Goal: Task Accomplishment & Management: Complete application form

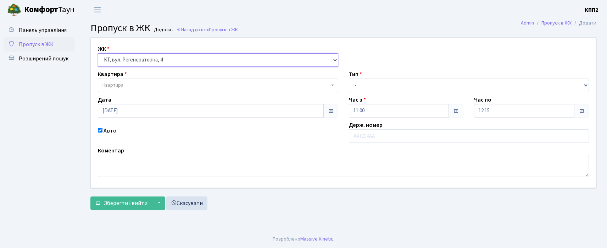
click at [141, 60] on select "- КТ, вул. Регенераторна, 4 КТ2, просп. Соборності, 17 КТ3, вул. Березнева, 16 …" at bounding box center [218, 59] width 240 height 13
select select "304"
click at [98, 53] on select "- КТ, вул. Регенераторна, 4 КТ2, просп. Соборності, 17 КТ3, вул. Березнева, 16 …" at bounding box center [218, 59] width 240 height 13
select select
drag, startPoint x: 146, startPoint y: 58, endPoint x: 145, endPoint y: 64, distance: 5.8
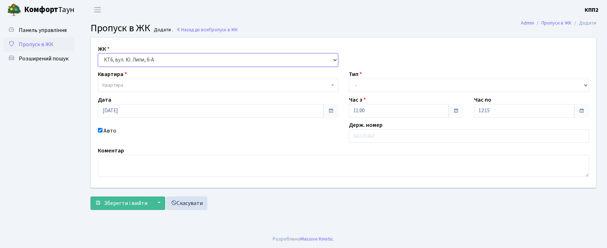
click at [146, 60] on select "- КТ, вул. Регенераторна, 4 КТ2, просп. Соборності, 17 КТ3, вул. Березнева, 16 …" at bounding box center [218, 59] width 240 height 13
click at [98, 53] on select "- КТ, вул. Регенераторна, 4 КТ2, просп. Соборності, 17 КТ3, вул. Березнева, 16 …" at bounding box center [218, 59] width 240 height 13
click at [146, 62] on select "- КТ, вул. Регенераторна, 4 КТ2, просп. Соборності, 17 КТ3, вул. Березнева, 16 …" at bounding box center [218, 59] width 240 height 13
select select "302"
click at [98, 53] on select "- КТ, вул. Регенераторна, 4 КТ2, просп. Соборності, 17 КТ3, вул. Березнева, 16 …" at bounding box center [218, 59] width 240 height 13
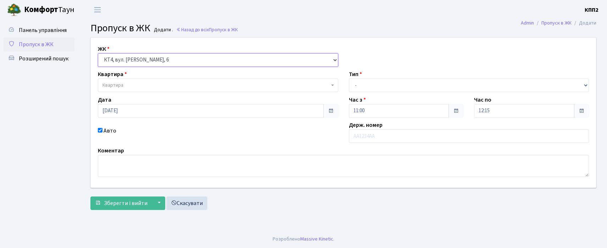
select select
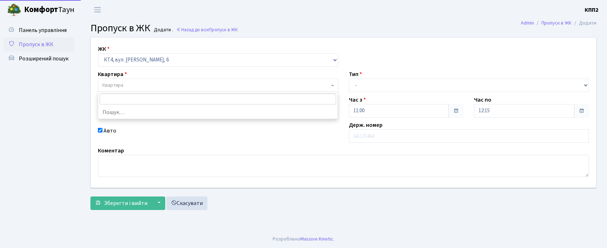
click at [138, 85] on span "Квартира" at bounding box center [216, 85] width 227 height 7
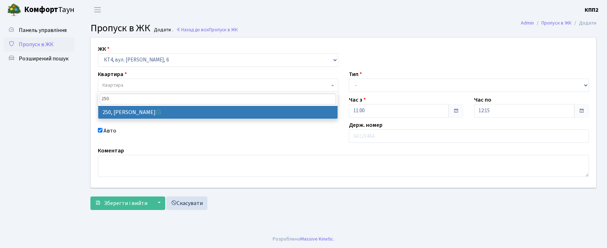
type input "250"
select select "16967"
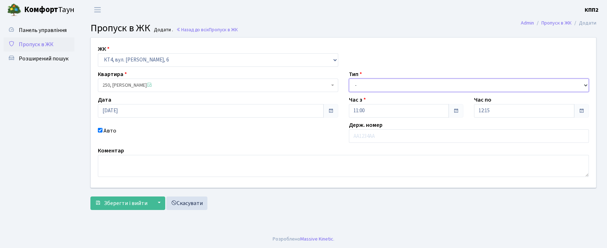
click at [410, 87] on select "- Доставка Таксі Гості Сервіс" at bounding box center [469, 84] width 240 height 13
select select "3"
click at [349, 78] on select "- Доставка Таксі Гості Сервіс" at bounding box center [469, 84] width 240 height 13
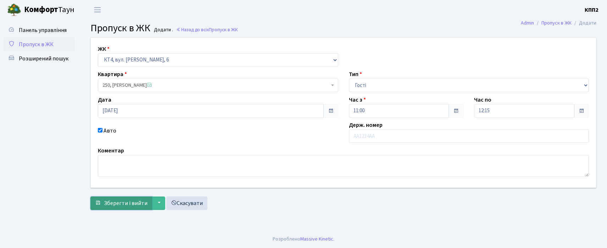
click at [129, 202] on span "Зберегти і вийти" at bounding box center [126, 203] width 44 height 8
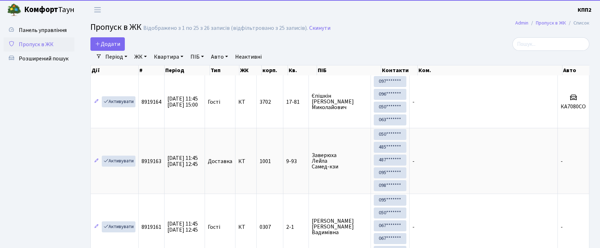
select select "25"
click at [538, 46] on input "search" at bounding box center [551, 43] width 77 height 13
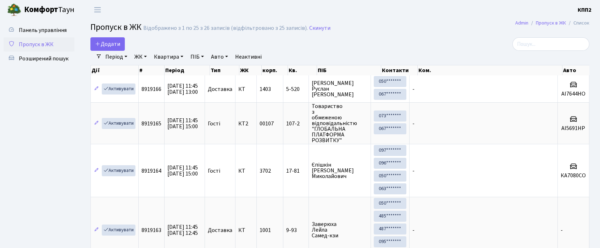
click at [548, 43] on input "search" at bounding box center [551, 43] width 77 height 13
type input "5-261"
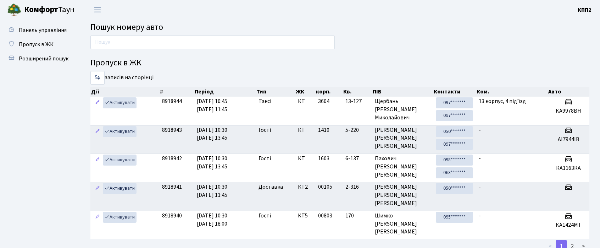
click at [161, 43] on input "text" at bounding box center [212, 41] width 244 height 13
click at [41, 44] on span "Пропуск в ЖК" at bounding box center [36, 44] width 35 height 8
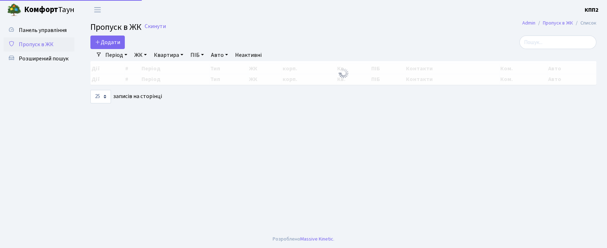
select select "25"
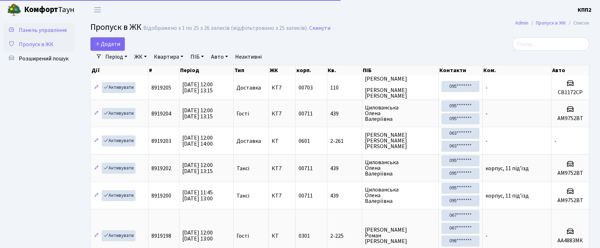
click at [34, 26] on span "Панель управління" at bounding box center [43, 30] width 48 height 8
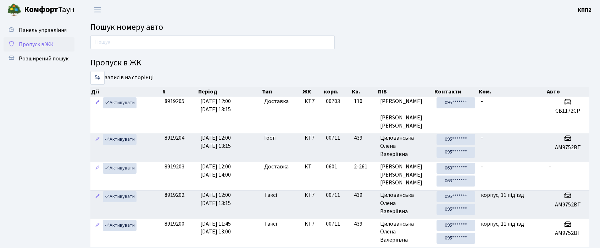
click at [46, 41] on span "Пропуск в ЖК" at bounding box center [36, 44] width 35 height 8
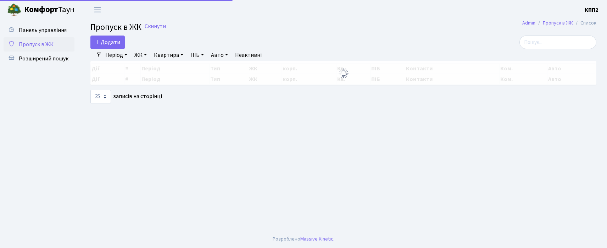
select select "25"
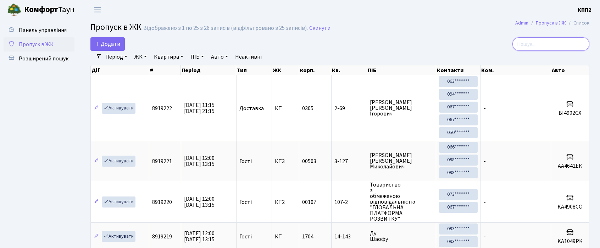
click at [568, 41] on input "search" at bounding box center [551, 43] width 77 height 13
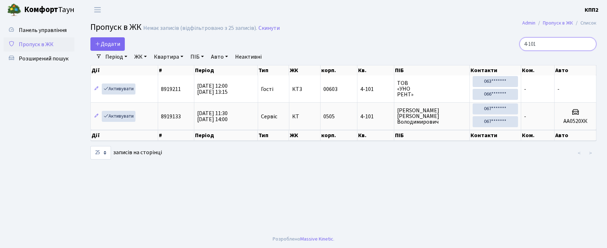
type input "4-101"
click at [30, 30] on span "Панель управління" at bounding box center [43, 30] width 48 height 8
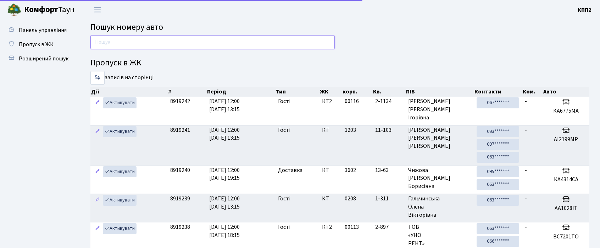
click at [135, 48] on input "text" at bounding box center [212, 41] width 244 height 13
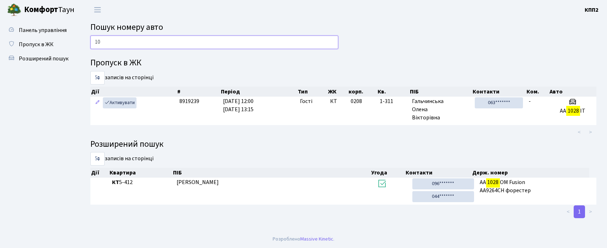
type input "1"
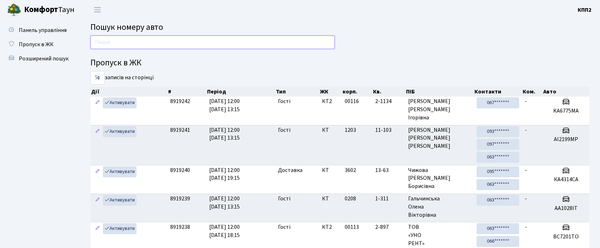
click at [146, 41] on input "text" at bounding box center [212, 41] width 244 height 13
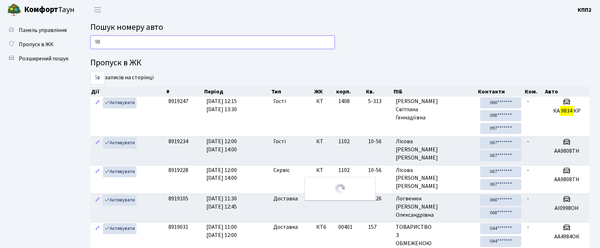
type input "9"
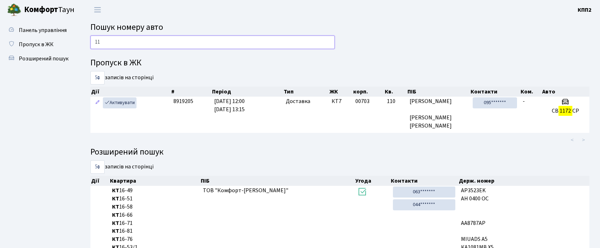
type input "1"
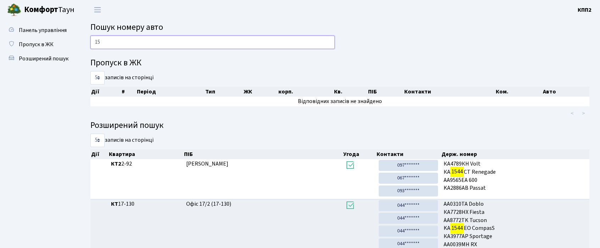
type input "1"
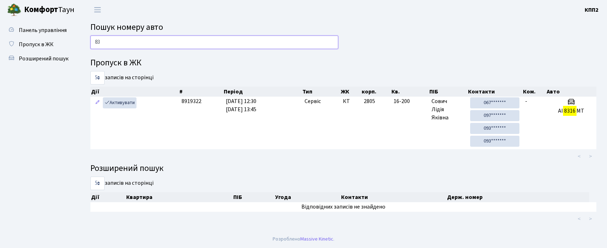
type input "8"
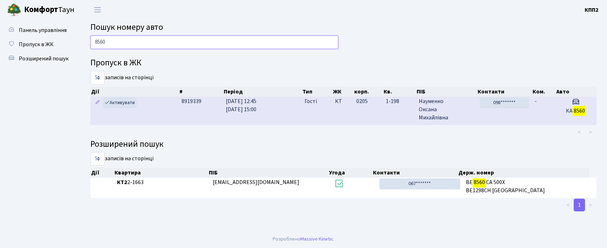
type input "8560"
click at [301, 117] on tr "Активувати 8919339 26.08.2025 12:45 26.08.2025 15:00 Гості КТ 0205 1-198 Наумен…" at bounding box center [343, 110] width 506 height 28
click at [392, 114] on td "1-198" at bounding box center [399, 110] width 33 height 28
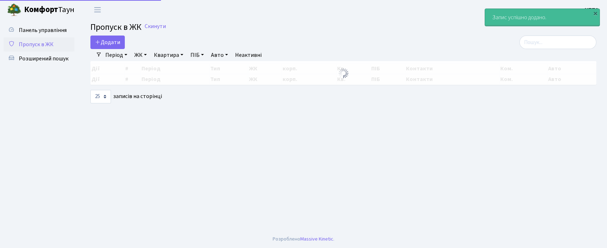
select select "25"
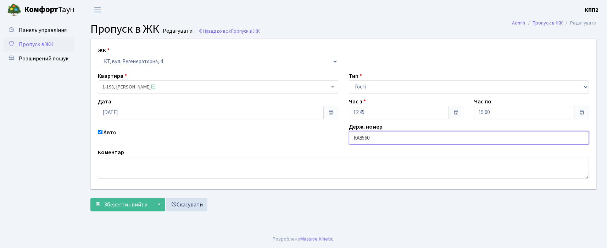
click at [404, 139] on input "КА8560" at bounding box center [469, 137] width 240 height 13
type input "КА8560ІВ"
click at [140, 206] on span "Зберегти і вийти" at bounding box center [126, 204] width 44 height 8
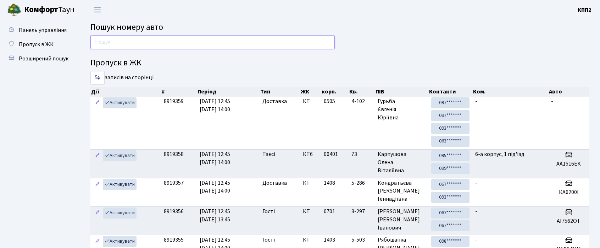
click at [189, 39] on input "text" at bounding box center [212, 41] width 244 height 13
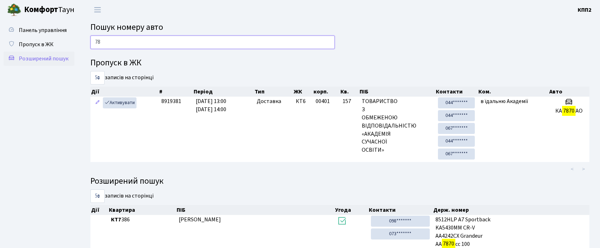
type input "7"
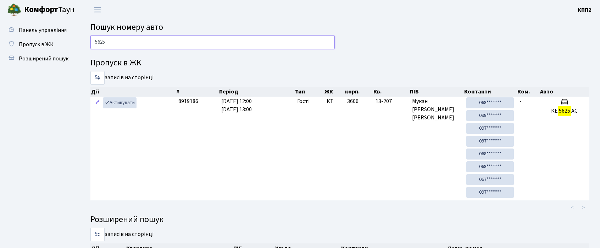
click at [135, 35] on input "5625" at bounding box center [212, 41] width 244 height 13
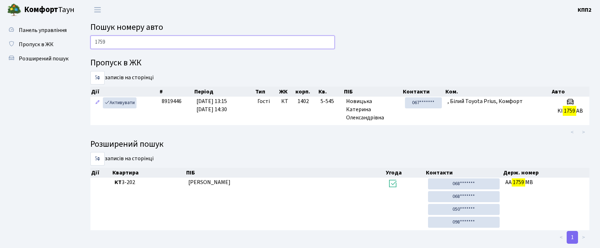
click at [125, 41] on input "1759" at bounding box center [212, 41] width 244 height 13
click at [124, 41] on input "1759" at bounding box center [212, 41] width 244 height 13
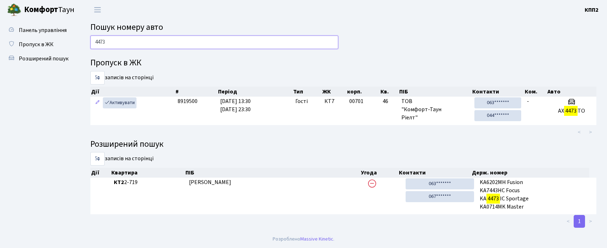
click at [147, 47] on input "4473" at bounding box center [214, 41] width 248 height 13
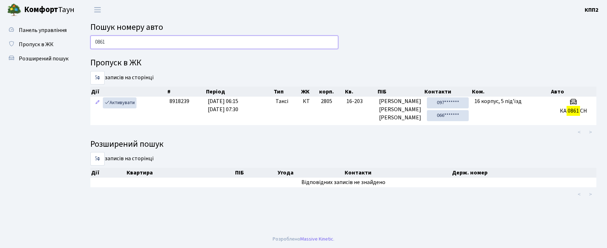
click at [130, 47] on input "0861" at bounding box center [214, 41] width 248 height 13
click at [129, 47] on input "0861" at bounding box center [214, 41] width 248 height 13
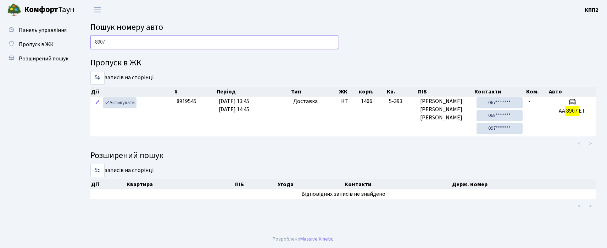
click at [150, 36] on input "8907" at bounding box center [214, 41] width 248 height 13
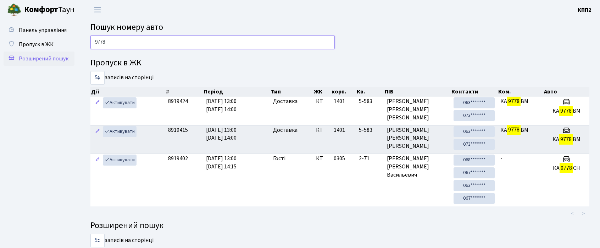
drag, startPoint x: 119, startPoint y: 43, endPoint x: 44, endPoint y: 54, distance: 76.0
click at [44, 54] on div "Панель управління Пропуск в ЖК Розширений пошук Пошук номеру авто 9778 Пропуск …" at bounding box center [300, 219] width 600 height 399
click at [6, 22] on div "Панель управління Пропуск в ЖК Розширений пошук" at bounding box center [40, 219] width 80 height 399
click at [138, 40] on input "9778" at bounding box center [212, 41] width 244 height 13
click at [137, 40] on input "9778" at bounding box center [212, 41] width 244 height 13
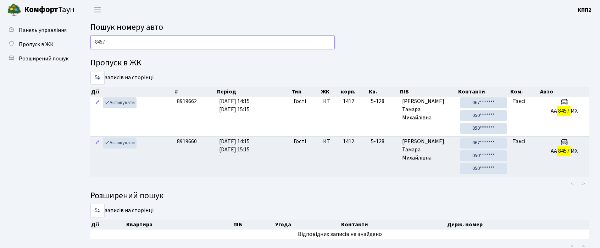
click at [118, 38] on input "8457" at bounding box center [212, 41] width 244 height 13
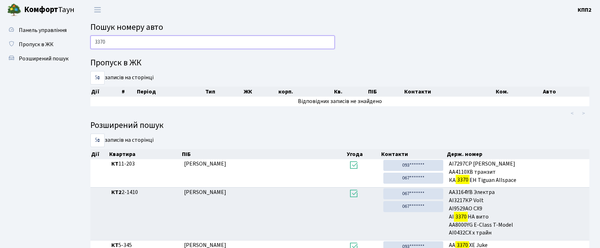
click at [142, 43] on input "3370" at bounding box center [212, 41] width 244 height 13
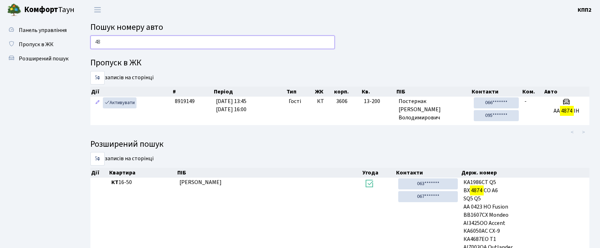
type input "4"
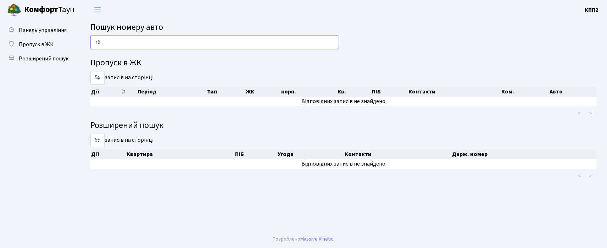
type input "7"
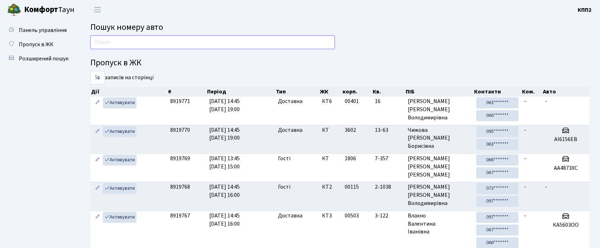
click at [124, 40] on input "text" at bounding box center [212, 41] width 244 height 13
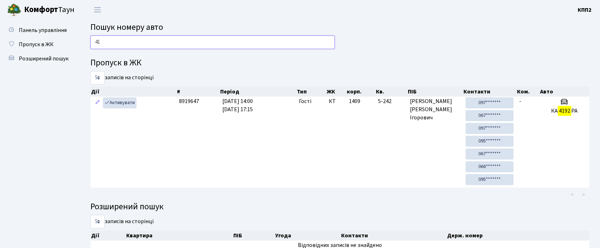
type input "4"
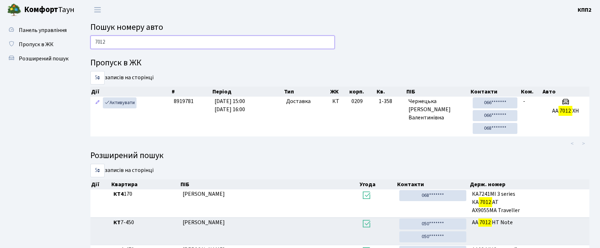
click at [184, 41] on input "7012" at bounding box center [212, 41] width 244 height 13
type input "1617"
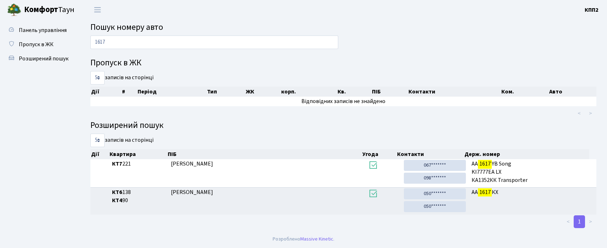
click at [189, 32] on h2 "Пошук номеру авто" at bounding box center [343, 27] width 506 height 10
drag, startPoint x: 189, startPoint y: 32, endPoint x: 189, endPoint y: 39, distance: 7.1
click at [189, 37] on main "Пошук номеру авто 1617 Пропуск в ЖК 5 10 25 50 записів на сторінці Дії # Період…" at bounding box center [343, 125] width 527 height 210
click at [189, 39] on input "1617" at bounding box center [214, 41] width 248 height 13
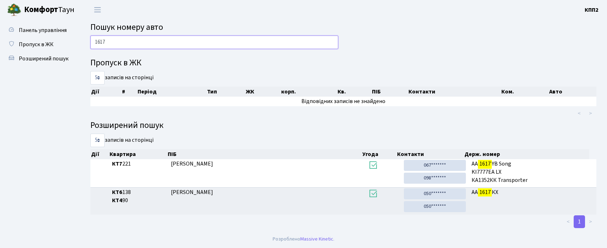
click at [114, 43] on input "1617" at bounding box center [214, 41] width 248 height 13
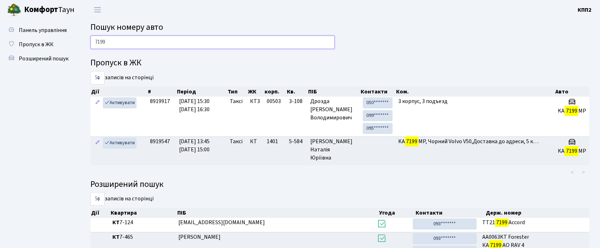
click at [120, 38] on input "7199" at bounding box center [212, 41] width 244 height 13
type input "3353"
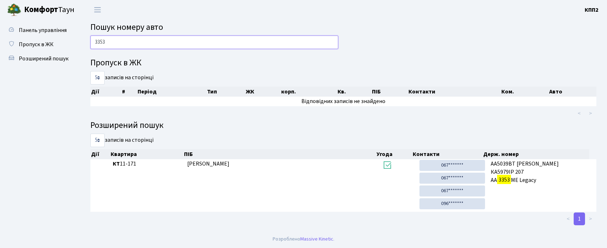
click at [152, 42] on input "3353" at bounding box center [214, 41] width 248 height 13
click at [139, 46] on input "3353" at bounding box center [214, 41] width 248 height 13
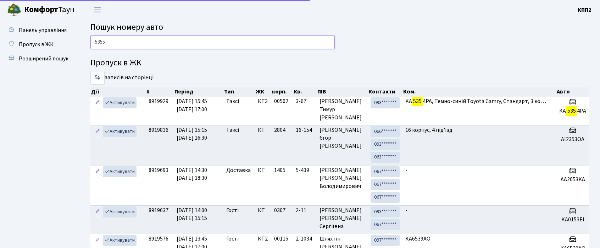
type input "5355"
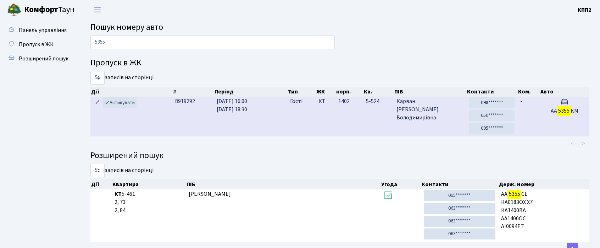
click at [346, 115] on td "1402" at bounding box center [350, 116] width 28 height 40
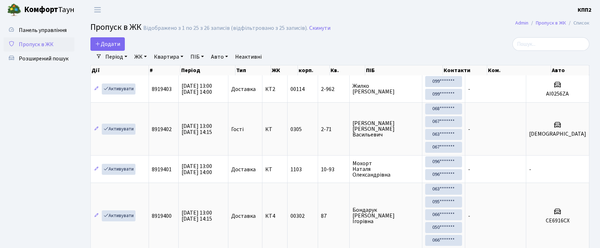
select select "25"
click at [107, 43] on span "Додати" at bounding box center [107, 44] width 25 height 8
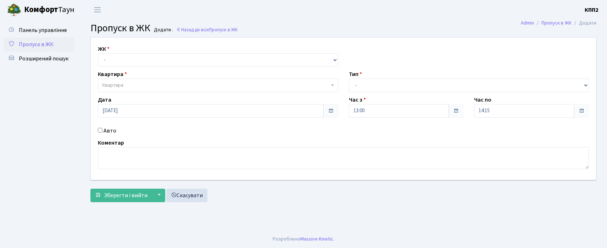
click at [109, 129] on label "Авто" at bounding box center [110, 130] width 13 height 9
click at [103, 129] on input "Авто" at bounding box center [100, 130] width 5 height 5
checkbox input "true"
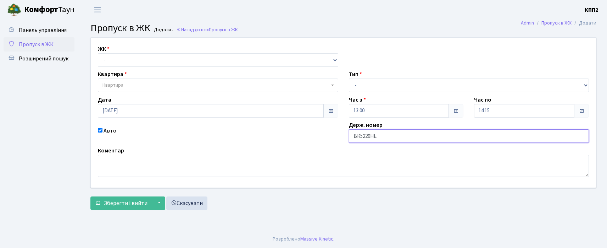
type input "ВК5220НЕ"
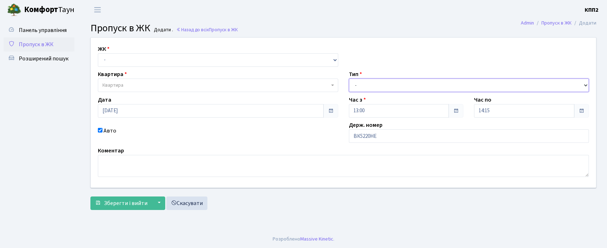
click at [375, 90] on select "- Доставка Таксі Гості Сервіс" at bounding box center [469, 84] width 240 height 13
select select "3"
click at [349, 78] on select "- Доставка Таксі Гості Сервіс" at bounding box center [469, 84] width 240 height 13
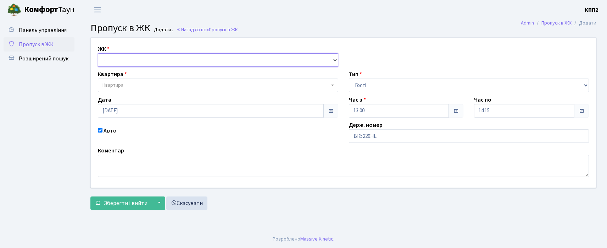
click at [159, 57] on select "- КТ, вул. Регенераторна, 4 КТ2, просп. [STREET_ADDRESS] [STREET_ADDRESS] [PERS…" at bounding box center [218, 59] width 240 height 13
select select "271"
click at [98, 53] on select "- КТ, вул. Регенераторна, 4 КТ2, просп. [STREET_ADDRESS] [STREET_ADDRESS] [PERS…" at bounding box center [218, 59] width 240 height 13
select select
click at [153, 88] on span "Квартира" at bounding box center [216, 85] width 227 height 7
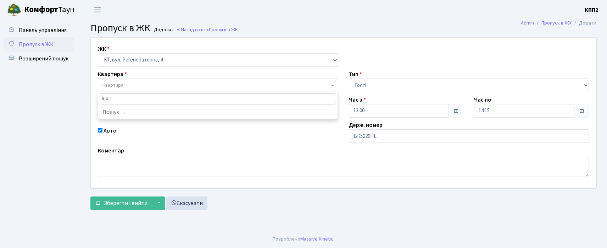
type input "6-45"
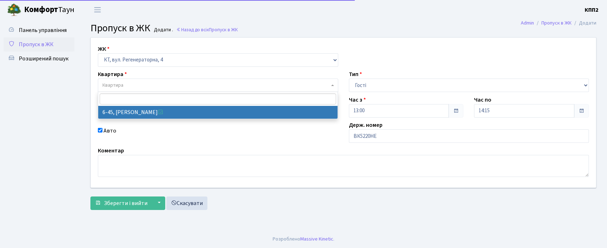
select select "5225"
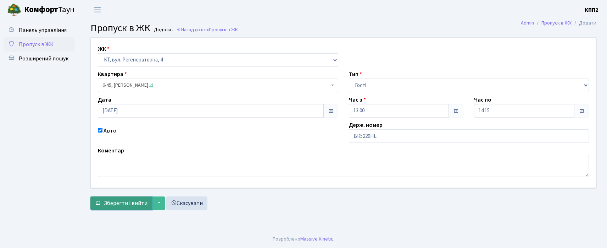
click at [122, 200] on span "Зберегти і вийти" at bounding box center [126, 203] width 44 height 8
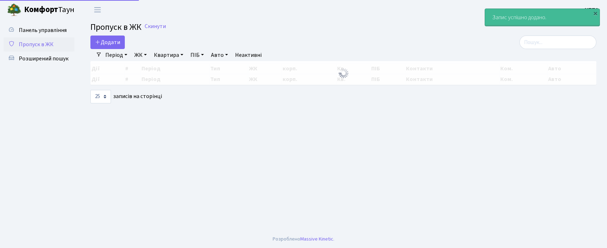
select select "25"
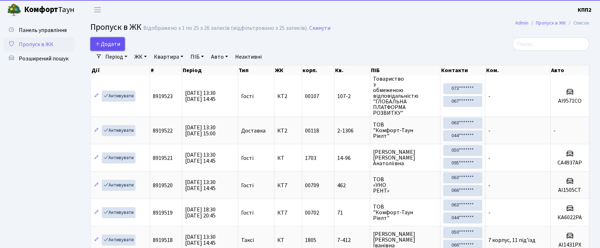
click at [111, 48] on span "Додати" at bounding box center [107, 44] width 25 height 8
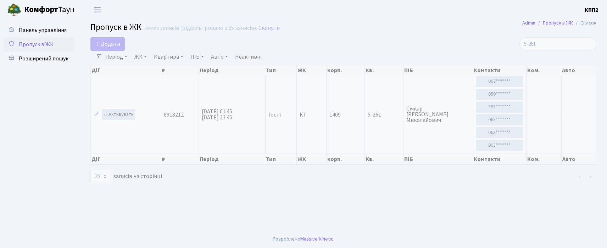
select select "25"
type input "5"
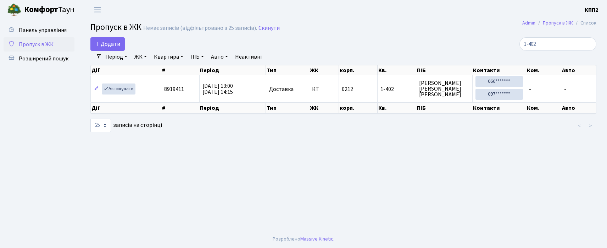
click at [545, 36] on main "Admin Пропуск в ЖК Список Пропуск в ЖК Немає записів (відфільтровано з 25 запис…" at bounding box center [343, 125] width 527 height 210
click at [547, 41] on input "1-402" at bounding box center [558, 43] width 77 height 13
type input "1"
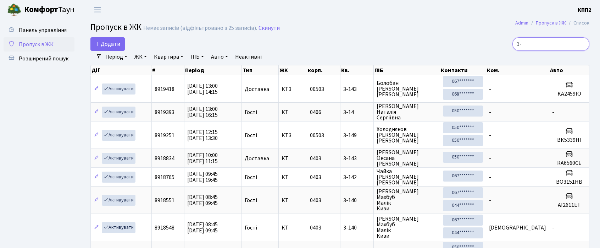
type input "3"
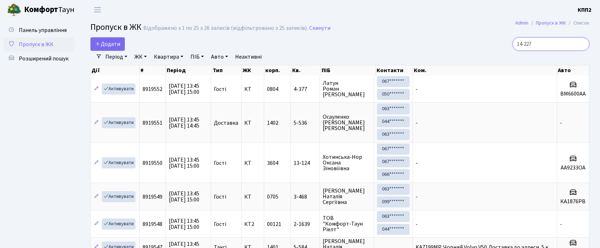
type input "14-227"
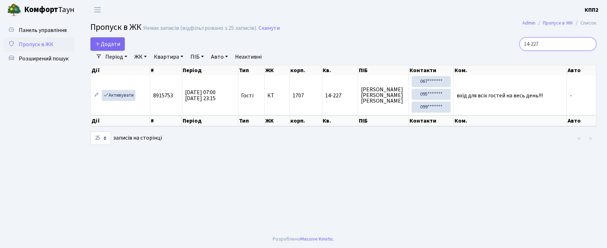
click at [561, 44] on input "14-227" at bounding box center [558, 43] width 77 height 13
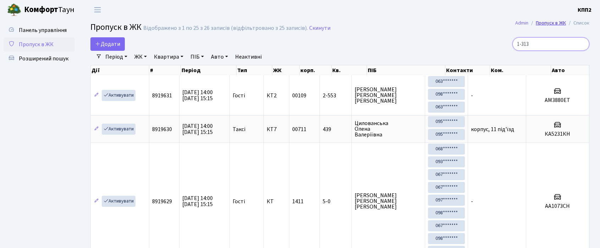
type input "1-313"
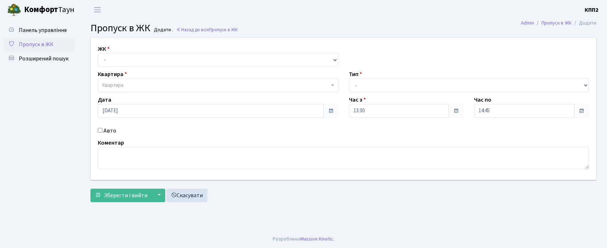
click at [104, 126] on label "Авто" at bounding box center [110, 130] width 13 height 9
click at [103, 128] on input "Авто" at bounding box center [100, 130] width 5 height 5
checkbox input "true"
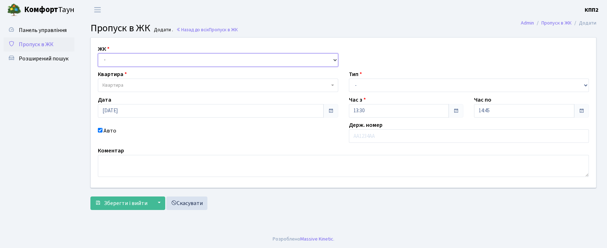
drag, startPoint x: 155, startPoint y: 57, endPoint x: 156, endPoint y: 66, distance: 9.4
click at [155, 57] on select "- КТ, вул. Регенераторна, 4 КТ2, просп. [STREET_ADDRESS] [STREET_ADDRESS] [PERS…" at bounding box center [218, 59] width 240 height 13
select select "295"
click at [98, 53] on select "- КТ, вул. Регенераторна, 4 КТ2, просп. [STREET_ADDRESS] [STREET_ADDRESS] [PERS…" at bounding box center [218, 59] width 240 height 13
select select
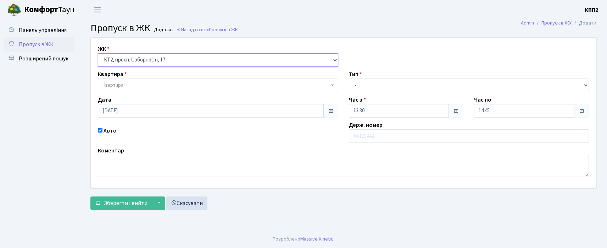
click at [151, 63] on select "- КТ, вул. Регенераторна, 4 КТ2, просп. [STREET_ADDRESS] [STREET_ADDRESS] [PERS…" at bounding box center [218, 59] width 240 height 13
select select "271"
click at [98, 53] on select "- КТ, вул. Регенераторна, 4 КТ2, просп. [STREET_ADDRESS] [STREET_ADDRESS] [PERS…" at bounding box center [218, 59] width 240 height 13
select select
click at [147, 82] on span "Квартира" at bounding box center [216, 85] width 227 height 7
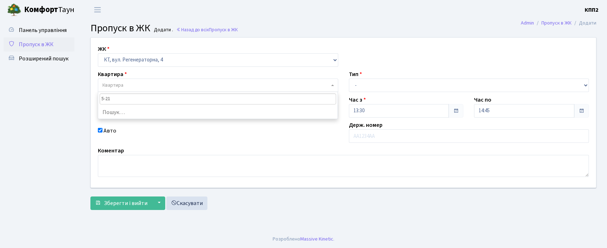
type input "5-213"
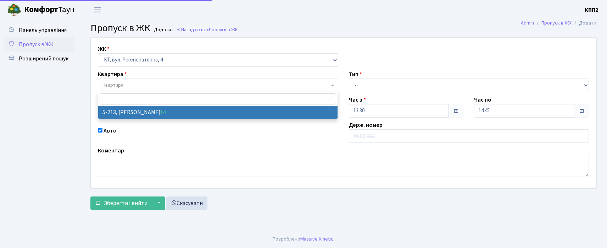
select select "2371"
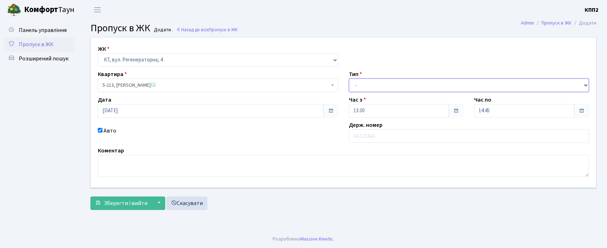
click at [370, 81] on select "- Доставка Таксі Гості Сервіс" at bounding box center [469, 84] width 240 height 13
select select "3"
click at [349, 78] on select "- Доставка Таксі Гості Сервіс" at bounding box center [469, 84] width 240 height 13
drag, startPoint x: 123, startPoint y: 200, endPoint x: 125, endPoint y: 192, distance: 8.3
click at [123, 201] on span "Зберегти і вийти" at bounding box center [126, 203] width 44 height 8
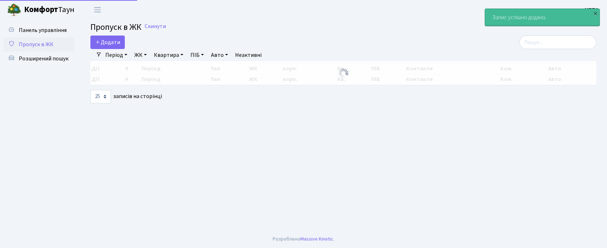
select select "25"
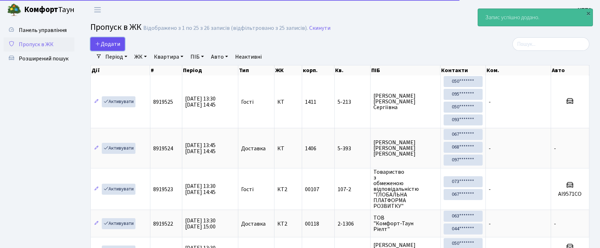
click at [116, 40] on span "Додати" at bounding box center [107, 44] width 25 height 8
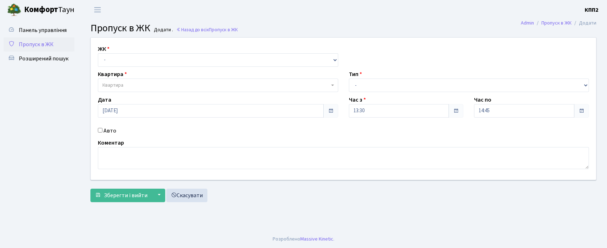
click at [123, 67] on div "ЖК - КТ, вул. Регенераторна, 4 КТ2, просп. [STREET_ADDRESS] [STREET_ADDRESS] [P…" at bounding box center [343, 109] width 516 height 142
click at [124, 62] on select "- КТ, вул. Регенераторна, 4 КТ2, просп. [STREET_ADDRESS] [STREET_ADDRESS] [PERS…" at bounding box center [218, 59] width 240 height 13
select select "271"
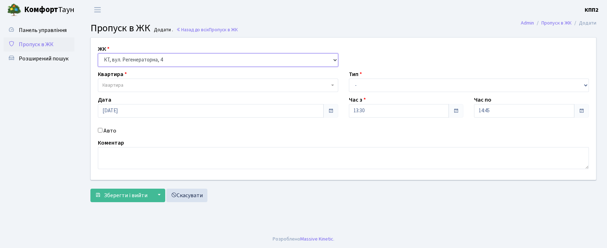
click at [98, 53] on select "- КТ, вул. Регенераторна, 4 КТ2, просп. [STREET_ADDRESS] [STREET_ADDRESS] [PERS…" at bounding box center [218, 59] width 240 height 13
select select
click at [104, 129] on label "Авто" at bounding box center [110, 130] width 13 height 9
click at [103, 129] on input "Авто" at bounding box center [100, 130] width 5 height 5
checkbox input "true"
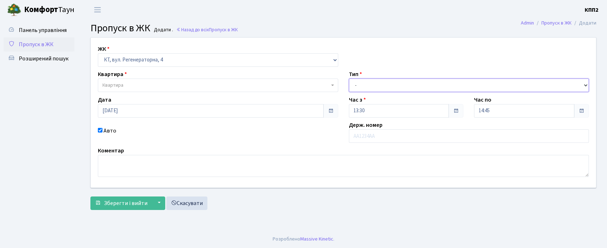
drag, startPoint x: 380, startPoint y: 83, endPoint x: 380, endPoint y: 91, distance: 7.8
click at [380, 83] on select "- Доставка Таксі Гості Сервіс" at bounding box center [469, 84] width 240 height 13
select select "3"
click at [349, 78] on select "- Доставка Таксі Гості Сервіс" at bounding box center [469, 84] width 240 height 13
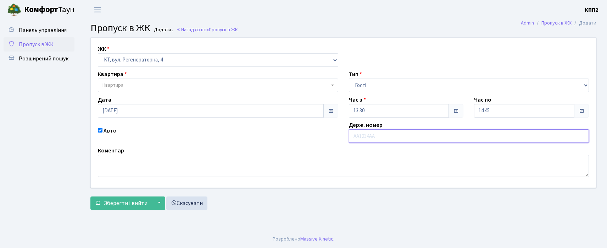
click at [372, 131] on input "text" at bounding box center [469, 135] width 240 height 13
click at [145, 82] on span "Квартира" at bounding box center [216, 85] width 227 height 7
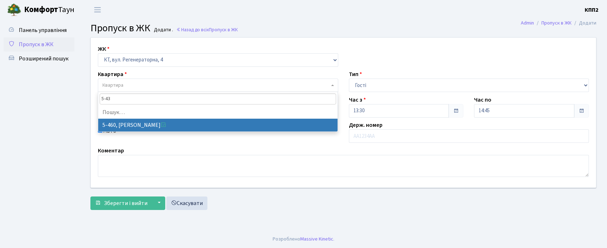
type input "5-430"
select select "2068"
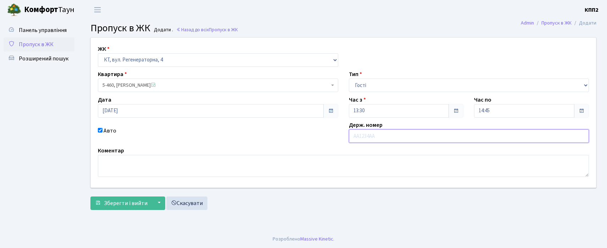
click at [373, 141] on input "text" at bounding box center [469, 135] width 240 height 13
type input "КА2698ІХ"
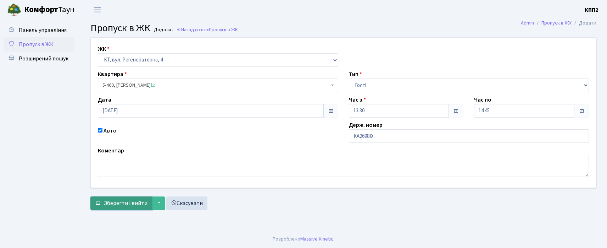
click at [132, 201] on span "Зберегти і вийти" at bounding box center [126, 203] width 44 height 8
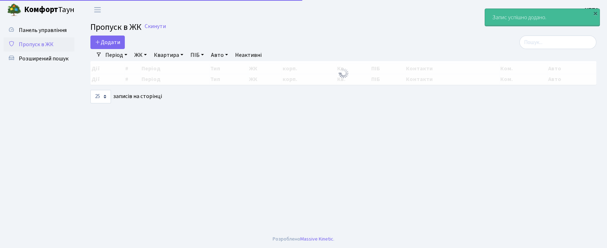
select select "25"
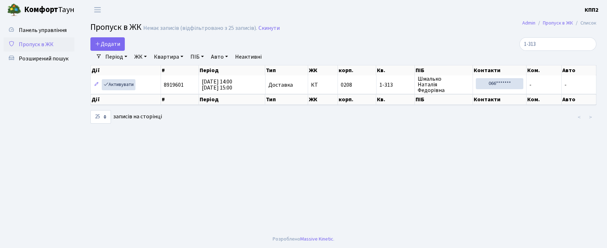
select select "25"
click at [566, 41] on input "1-313" at bounding box center [558, 43] width 77 height 13
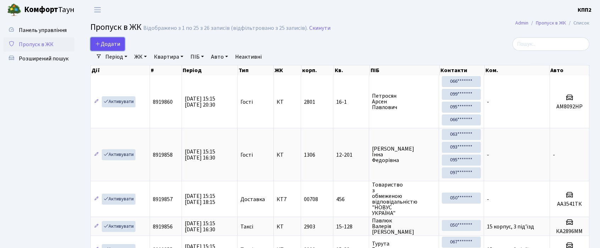
click at [115, 46] on span "Додати" at bounding box center [107, 44] width 25 height 8
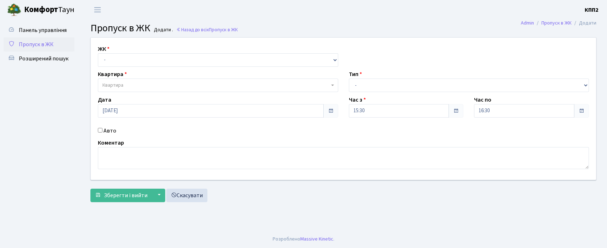
click at [133, 54] on select "- КТ, вул. Регенераторна, 4 КТ2, просп. [STREET_ADDRESS] [STREET_ADDRESS] [PERS…" at bounding box center [218, 59] width 240 height 13
select select "271"
click at [98, 53] on select "- КТ, вул. Регенераторна, 4 КТ2, просп. [STREET_ADDRESS] [STREET_ADDRESS] [PERS…" at bounding box center [218, 59] width 240 height 13
select select
click at [132, 82] on span "Квартира" at bounding box center [216, 85] width 227 height 7
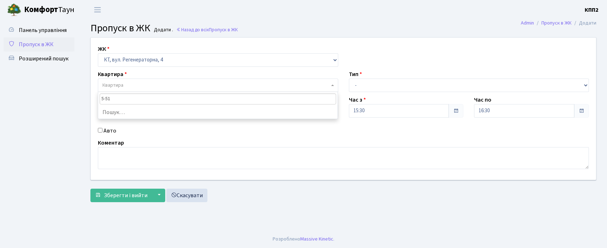
type input "5-517"
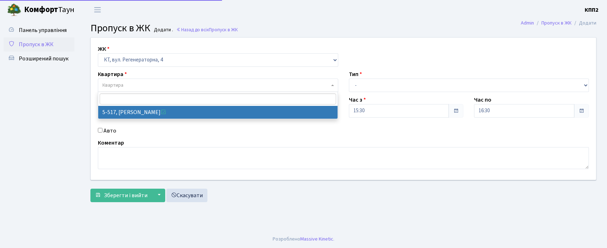
select select "2045"
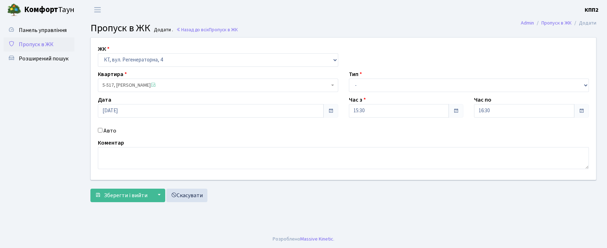
click at [108, 128] on label "Авто" at bounding box center [110, 130] width 13 height 9
click at [103, 128] on input "Авто" at bounding box center [100, 130] width 5 height 5
checkbox input "true"
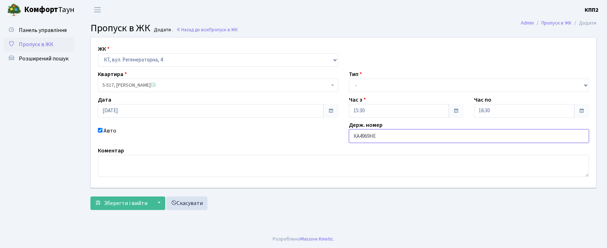
type input "КА4969НЕ"
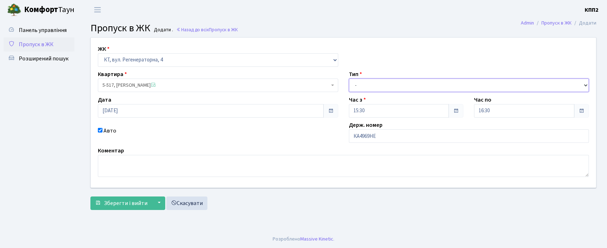
click at [361, 90] on select "- Доставка Таксі Гості Сервіс" at bounding box center [469, 84] width 240 height 13
select select "3"
click at [349, 78] on select "- Доставка Таксі Гості Сервіс" at bounding box center [469, 84] width 240 height 13
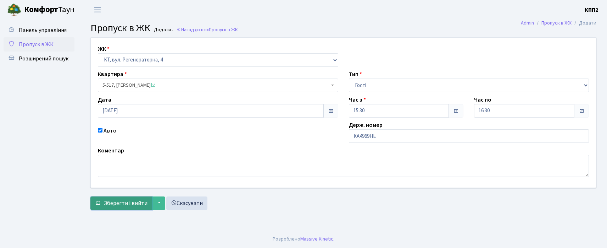
click at [121, 203] on span "Зберегти і вийти" at bounding box center [126, 203] width 44 height 8
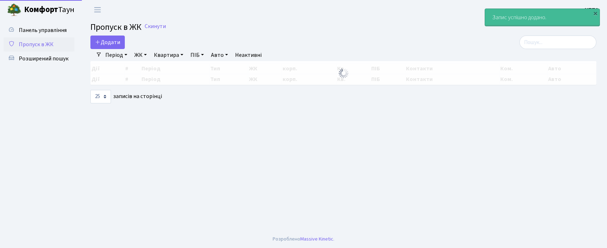
select select "25"
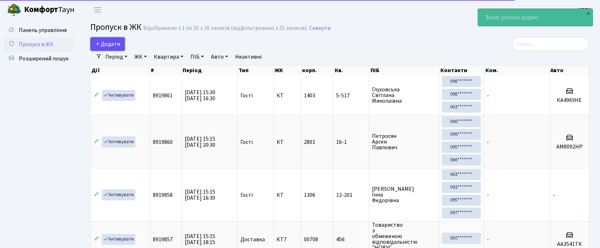
click at [115, 44] on span "Додати" at bounding box center [107, 44] width 25 height 8
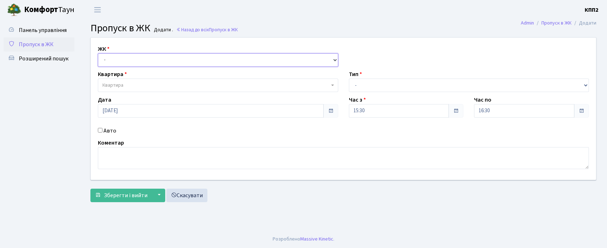
drag, startPoint x: 143, startPoint y: 58, endPoint x: 144, endPoint y: 64, distance: 6.0
click at [143, 58] on select "- КТ, вул. Регенераторна, 4 КТ2, просп. Соборності, 17 КТ3, вул. Березнева, 16 …" at bounding box center [218, 59] width 240 height 13
select select "271"
click at [98, 53] on select "- КТ, вул. Регенераторна, 4 КТ2, просп. Соборності, 17 КТ3, вул. Березнева, 16 …" at bounding box center [218, 59] width 240 height 13
select select
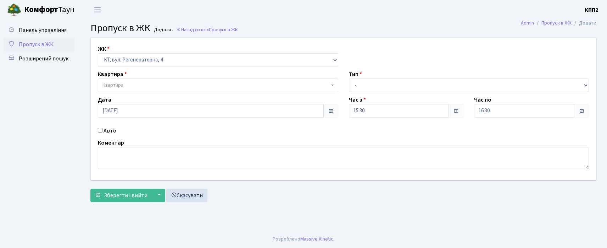
click at [145, 82] on span "Квартира" at bounding box center [216, 85] width 227 height 7
type input "5-280"
select select "2291"
click at [106, 130] on label "Авто" at bounding box center [110, 130] width 13 height 9
click at [103, 130] on input "Авто" at bounding box center [100, 130] width 5 height 5
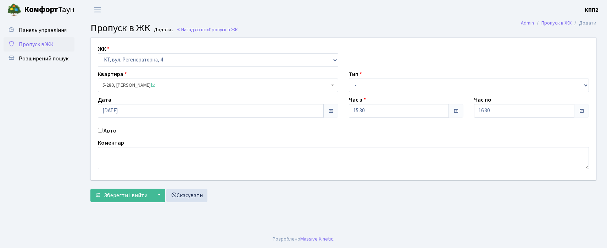
checkbox input "true"
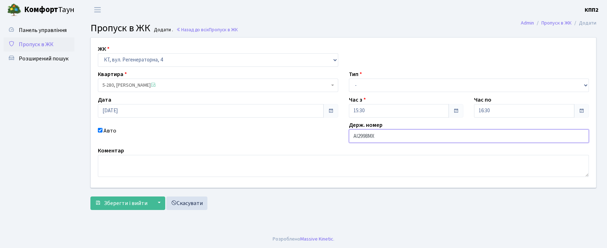
type input "АІ2998МХ"
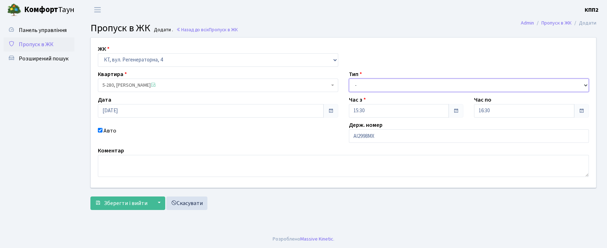
click at [362, 82] on select "- Доставка Таксі Гості Сервіс" at bounding box center [469, 84] width 240 height 13
select select "3"
click at [349, 78] on select "- Доставка Таксі Гості Сервіс" at bounding box center [469, 84] width 240 height 13
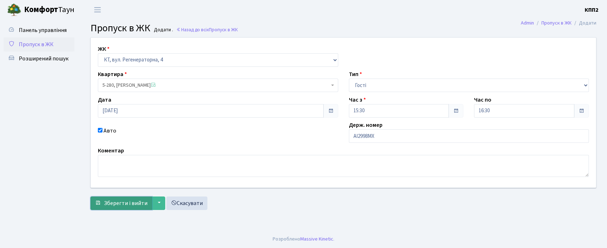
click at [132, 200] on span "Зберегти і вийти" at bounding box center [126, 203] width 44 height 8
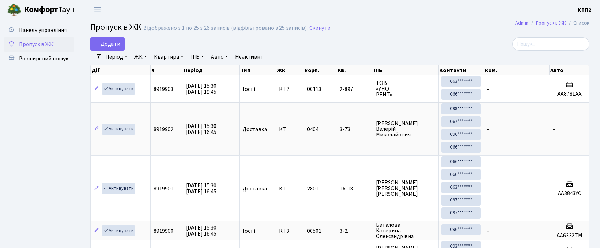
select select "25"
click at [531, 43] on input "search" at bounding box center [551, 43] width 77 height 13
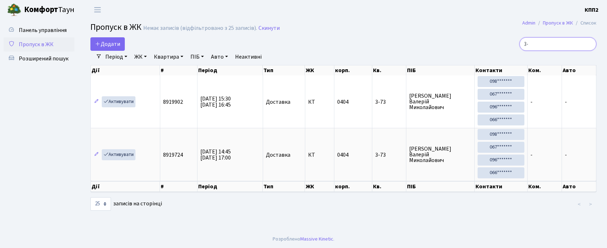
type input "3"
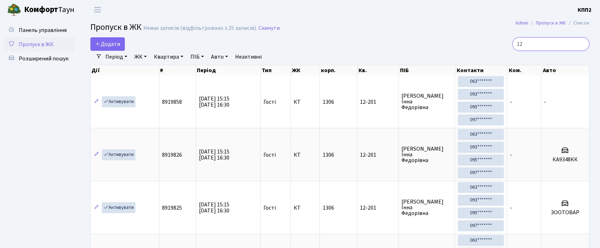
type input "1"
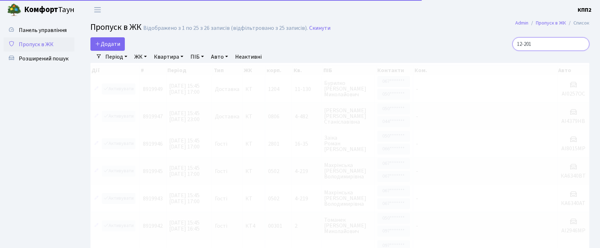
type input "12-201"
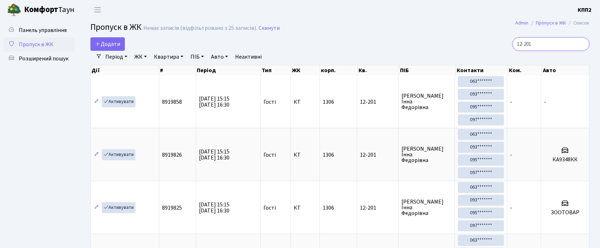
click at [558, 43] on input "12-201" at bounding box center [551, 43] width 77 height 13
click at [558, 44] on input "12-201" at bounding box center [551, 43] width 77 height 13
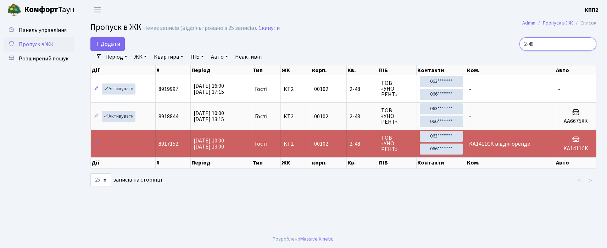
click at [550, 45] on input "2-48" at bounding box center [558, 43] width 77 height 13
type input "7-353"
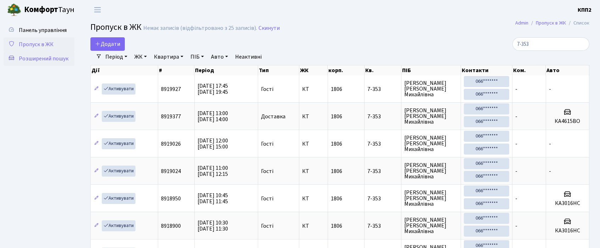
click at [32, 52] on link "Розширений пошук" at bounding box center [39, 58] width 71 height 14
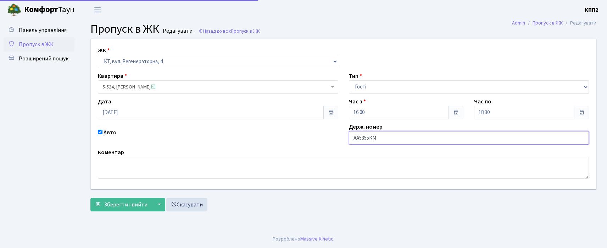
click at [407, 137] on input "АА5355КМ" at bounding box center [469, 137] width 240 height 13
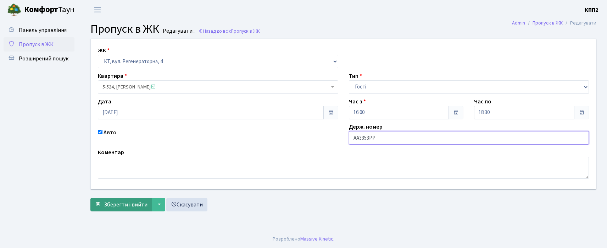
type input "АА3353РР"
click at [118, 204] on span "Зберегти і вийти" at bounding box center [126, 204] width 44 height 8
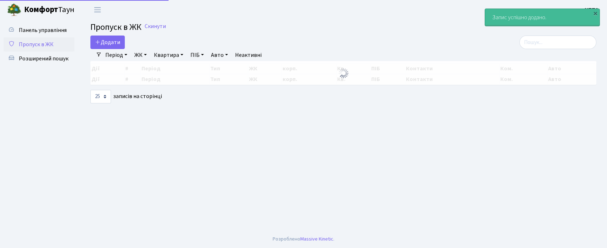
select select "25"
click at [114, 40] on span "Додати" at bounding box center [107, 42] width 25 height 8
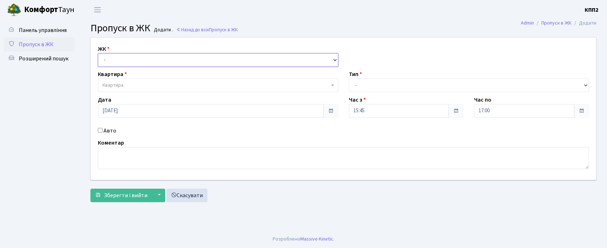
drag, startPoint x: 126, startPoint y: 57, endPoint x: 128, endPoint y: 65, distance: 8.7
click at [127, 58] on select "- КТ, вул. Регенераторна, 4 КТ2, просп. [STREET_ADDRESS] [STREET_ADDRESS] [PERS…" at bounding box center [218, 59] width 240 height 13
select select "271"
click at [98, 53] on select "- КТ, вул. Регенераторна, 4 КТ2, просп. Соборності, 17 КТ3, вул. Березнева, 16 …" at bounding box center [218, 59] width 240 height 13
select select
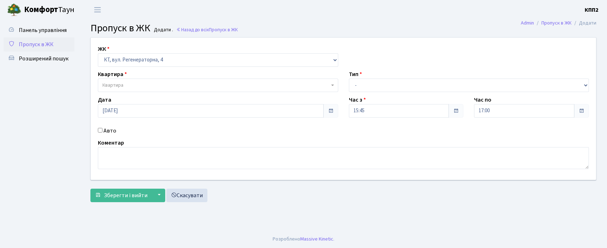
click at [112, 132] on label "Авто" at bounding box center [110, 130] width 13 height 9
click at [103, 132] on input "Авто" at bounding box center [100, 130] width 5 height 5
checkbox input "true"
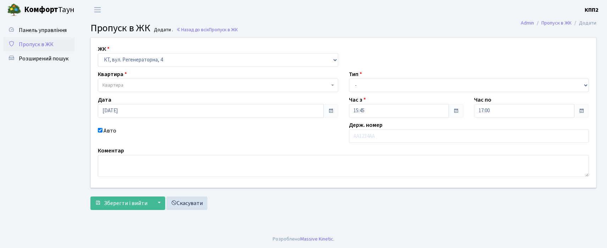
click at [153, 90] on span "Квартира" at bounding box center [218, 84] width 240 height 13
type input "5-101"
select select "2423"
click at [361, 138] on input "text" at bounding box center [469, 135] width 240 height 13
type input "КА7777РХ"
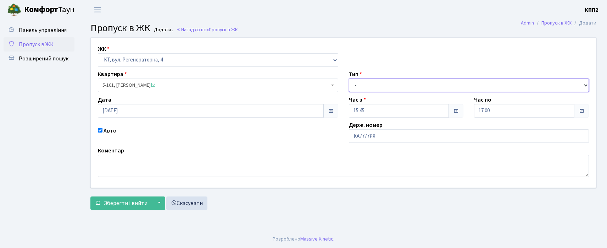
click at [390, 89] on select "- Доставка Таксі Гості Сервіс" at bounding box center [469, 84] width 240 height 13
select select "3"
click at [349, 78] on select "- Доставка Таксі Гості Сервіс" at bounding box center [469, 84] width 240 height 13
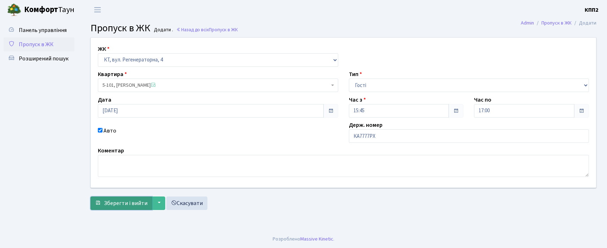
click at [133, 204] on span "Зберегти і вийти" at bounding box center [126, 203] width 44 height 8
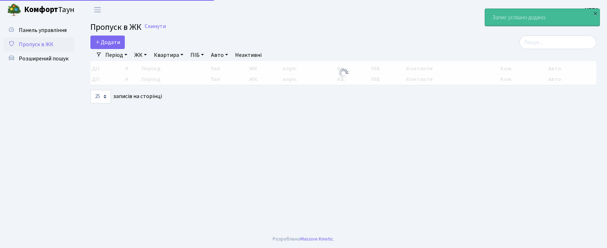
select select "25"
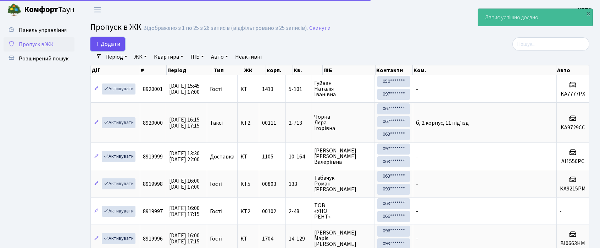
click at [110, 38] on link "Додати" at bounding box center [107, 43] width 34 height 13
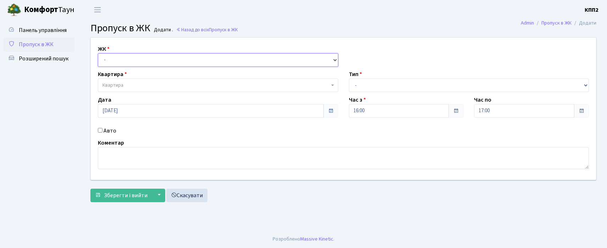
click at [120, 60] on select "- КТ, вул. Регенераторна, 4 КТ2, просп. [STREET_ADDRESS] [STREET_ADDRESS] [PERS…" at bounding box center [218, 59] width 240 height 13
select select "271"
click at [98, 53] on select "- КТ, вул. Регенераторна, 4 КТ2, просп. [STREET_ADDRESS] [STREET_ADDRESS] [PERS…" at bounding box center [218, 59] width 240 height 13
select select
drag, startPoint x: 117, startPoint y: 127, endPoint x: 108, endPoint y: 132, distance: 10.5
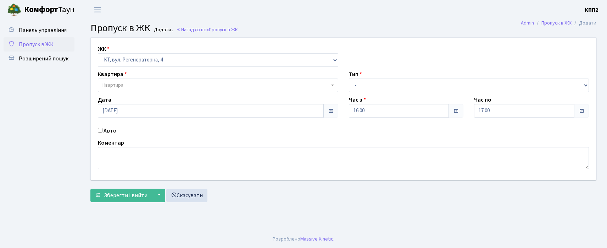
click at [115, 128] on div "Авто" at bounding box center [218, 130] width 251 height 9
click at [108, 132] on label "Авто" at bounding box center [110, 130] width 13 height 9
click at [103, 132] on input "Авто" at bounding box center [100, 130] width 5 height 5
checkbox input "true"
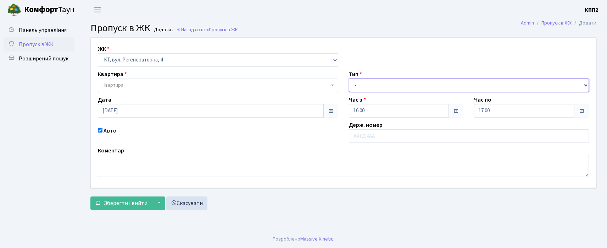
click at [355, 87] on select "- Доставка Таксі Гості Сервіс" at bounding box center [469, 84] width 240 height 13
select select "3"
click at [349, 78] on select "- Доставка Таксі Гості Сервіс" at bounding box center [469, 84] width 240 height 13
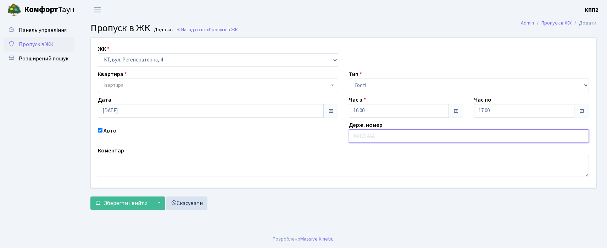
click at [354, 137] on input "text" at bounding box center [469, 135] width 240 height 13
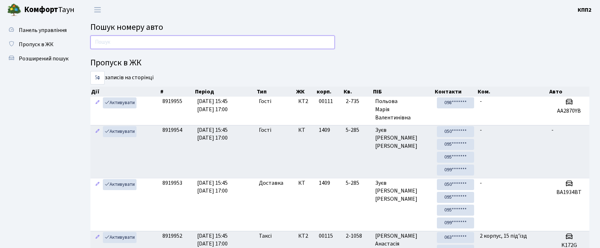
click at [110, 41] on input "text" at bounding box center [212, 41] width 244 height 13
type input "1309"
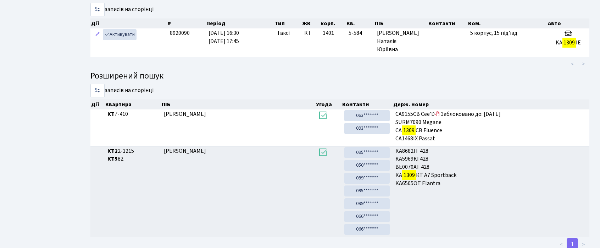
scroll to position [91, 0]
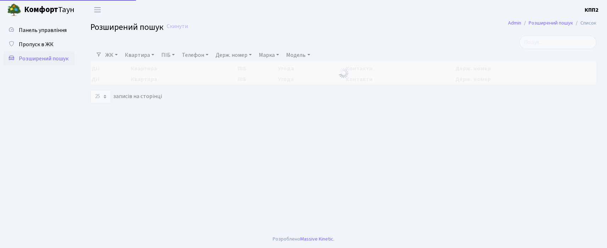
select select "25"
click at [33, 46] on span "Пропуск в ЖК" at bounding box center [36, 44] width 35 height 8
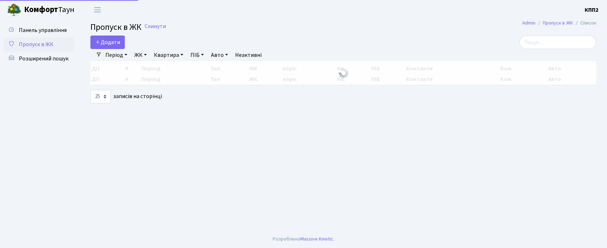
select select "25"
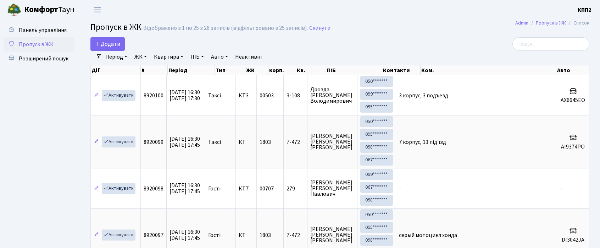
click at [538, 52] on div "Період [DATE] - [DATE] ЖК - КТ, вул. Регенераторна, 4 КТ2, просп. [STREET_ADDRE…" at bounding box center [343, 57] width 482 height 12
click at [539, 50] on input "search" at bounding box center [551, 43] width 77 height 13
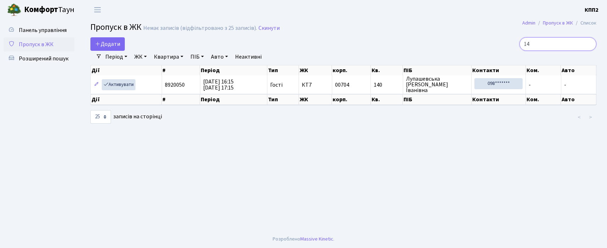
type input "1"
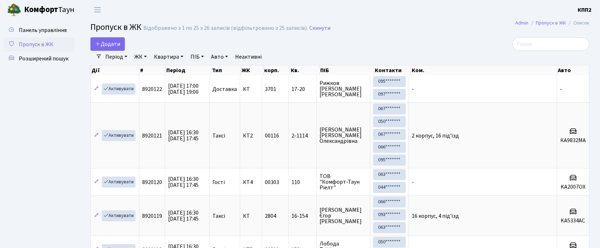
click at [536, 60] on div "Період [DATE] - [DATE] ЖК - КТ, вул. Регенераторна, 4 КТ2, просп. [STREET_ADDRE…" at bounding box center [343, 57] width 482 height 12
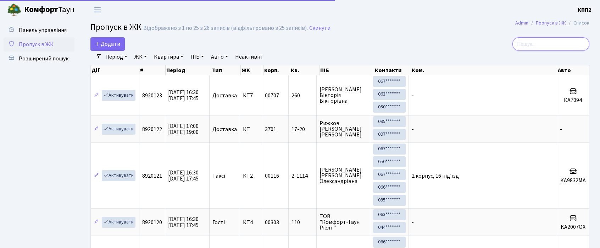
click at [538, 43] on input "search" at bounding box center [551, 43] width 77 height 13
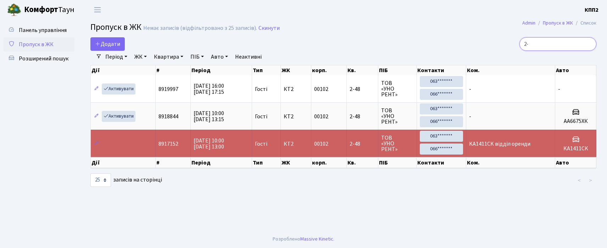
type input "2"
